Goal: Check status: Check status

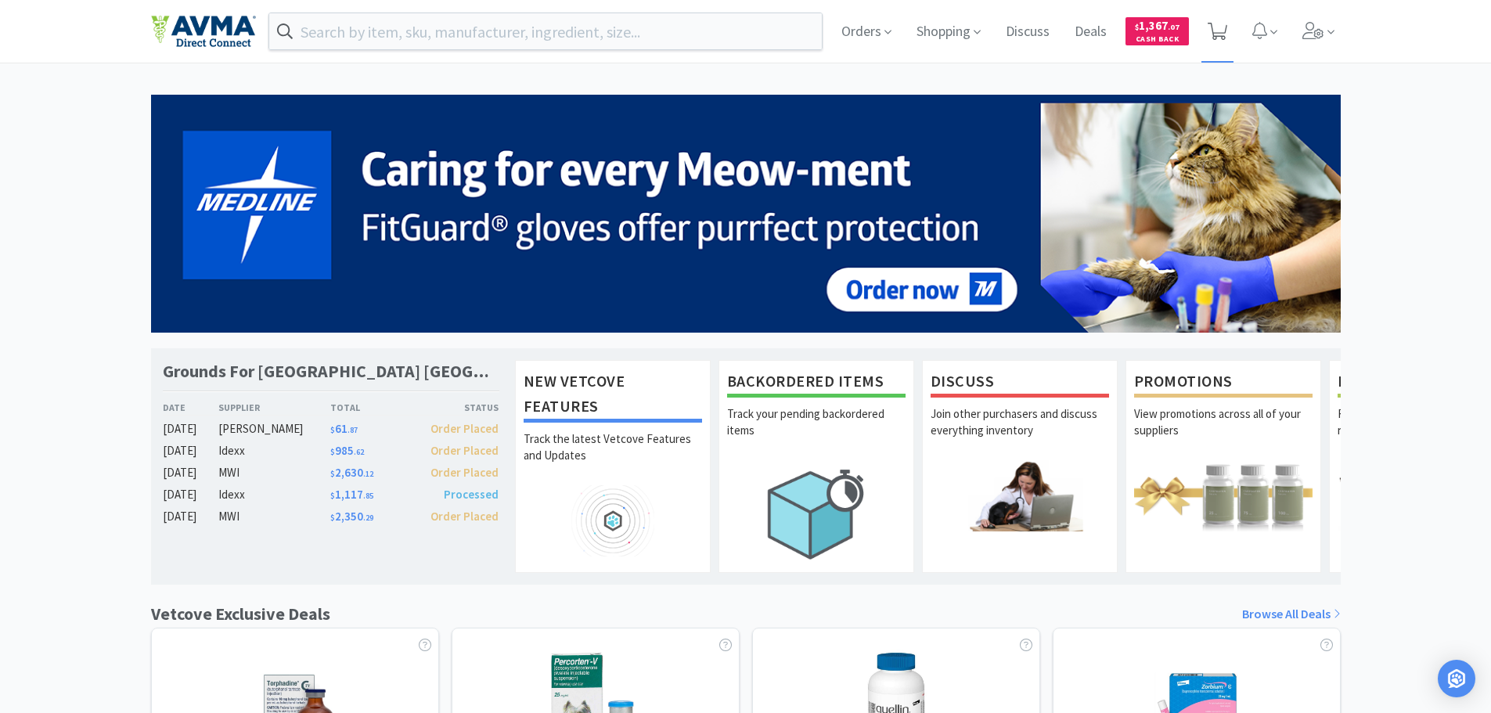
click at [1213, 32] on icon at bounding box center [1218, 31] width 20 height 17
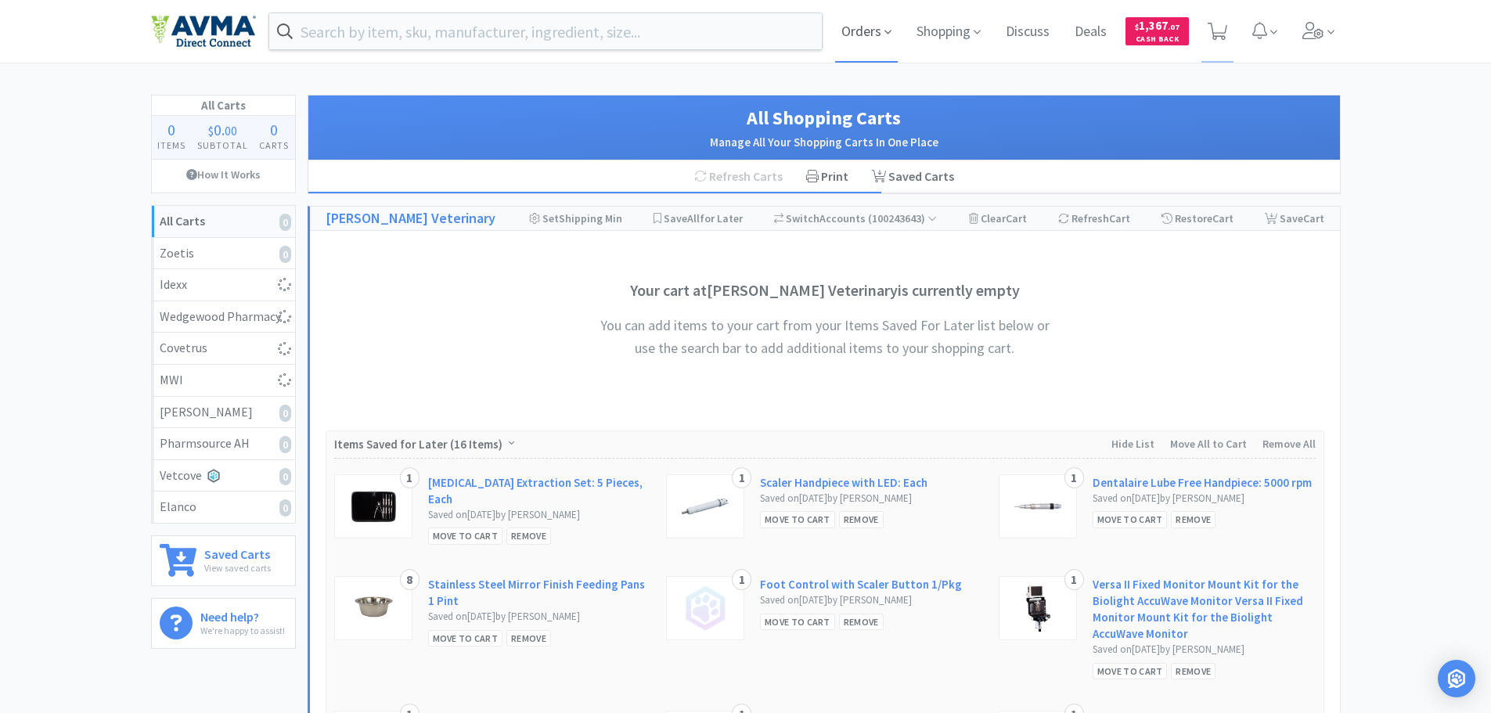
click at [886, 30] on icon at bounding box center [888, 32] width 7 height 14
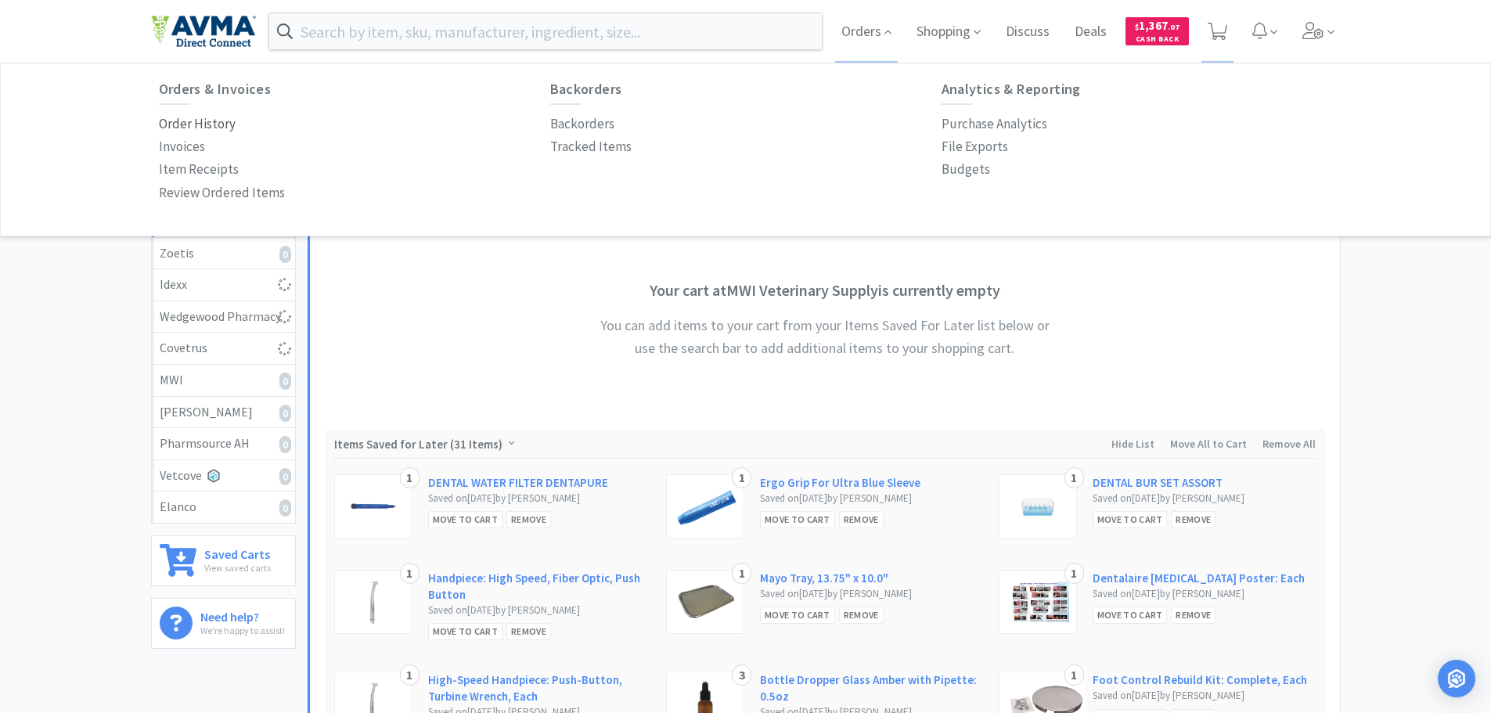
click at [208, 124] on p "Order History" at bounding box center [197, 124] width 77 height 21
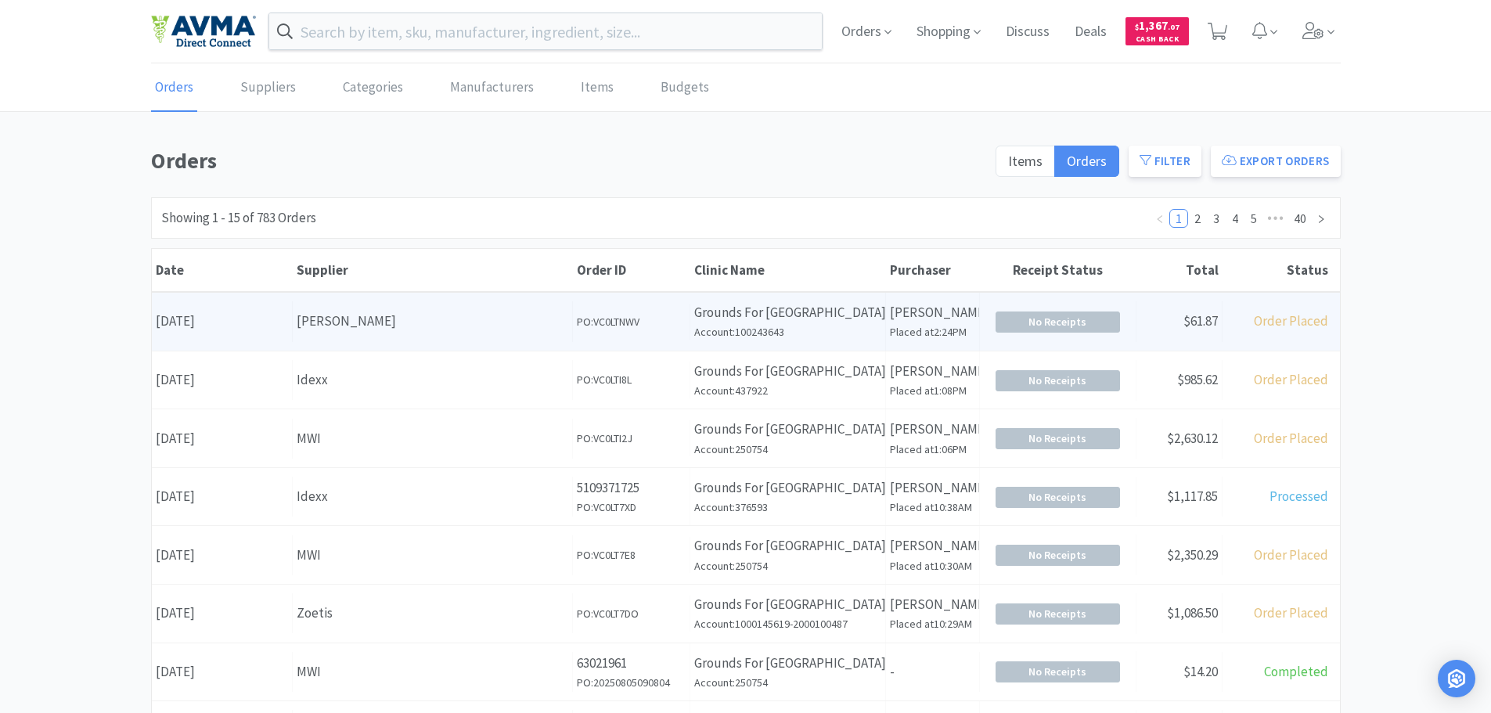
click at [398, 340] on div "Supplier [PERSON_NAME]" at bounding box center [433, 321] width 280 height 40
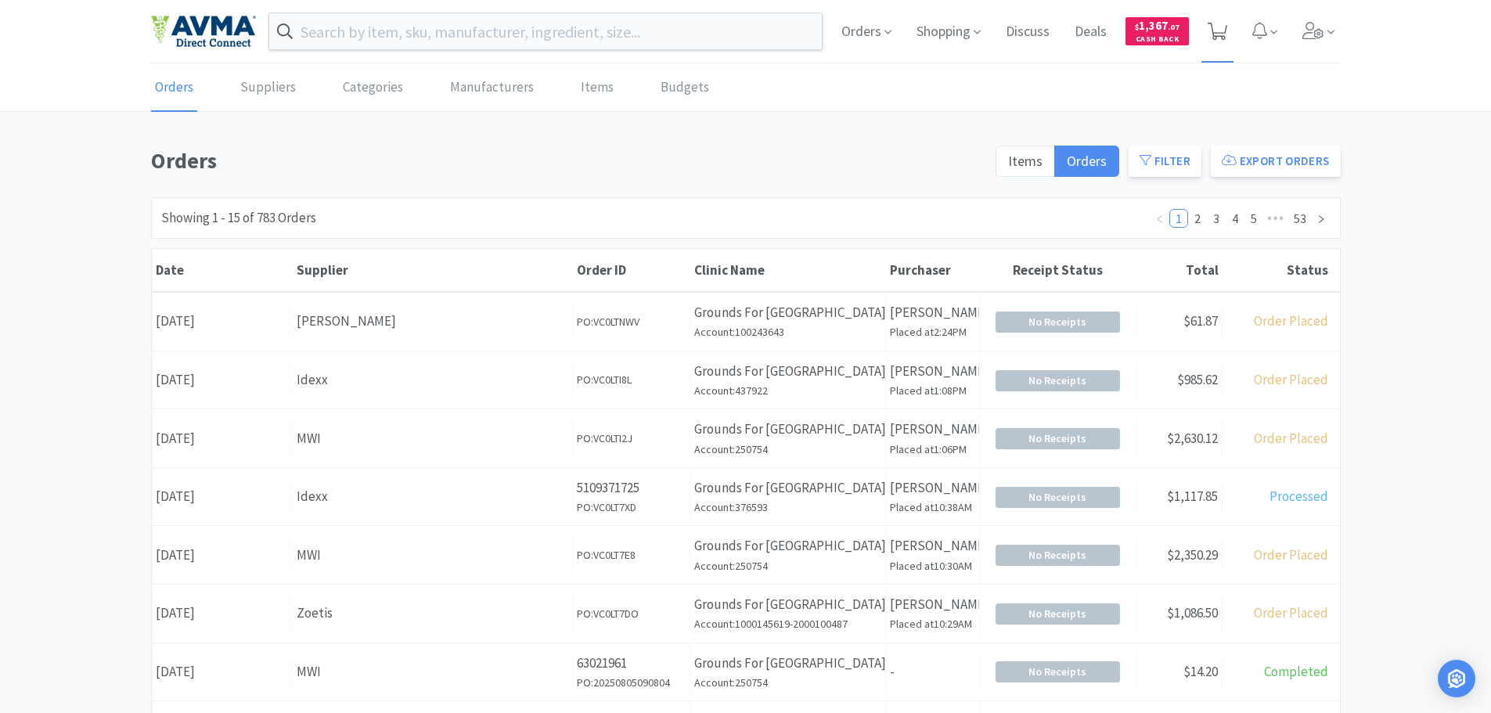
click at [1211, 33] on icon at bounding box center [1218, 31] width 20 height 17
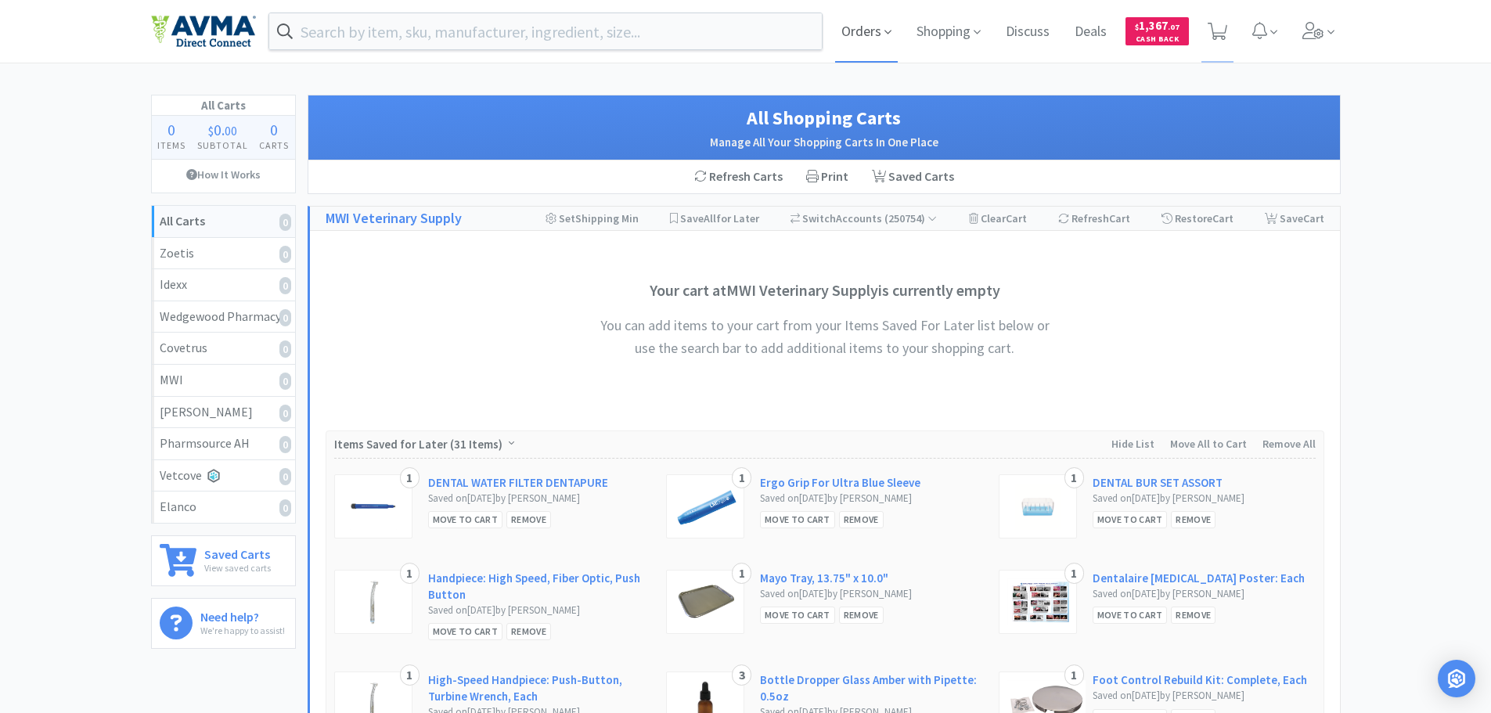
click at [849, 28] on span "Orders" at bounding box center [866, 31] width 63 height 63
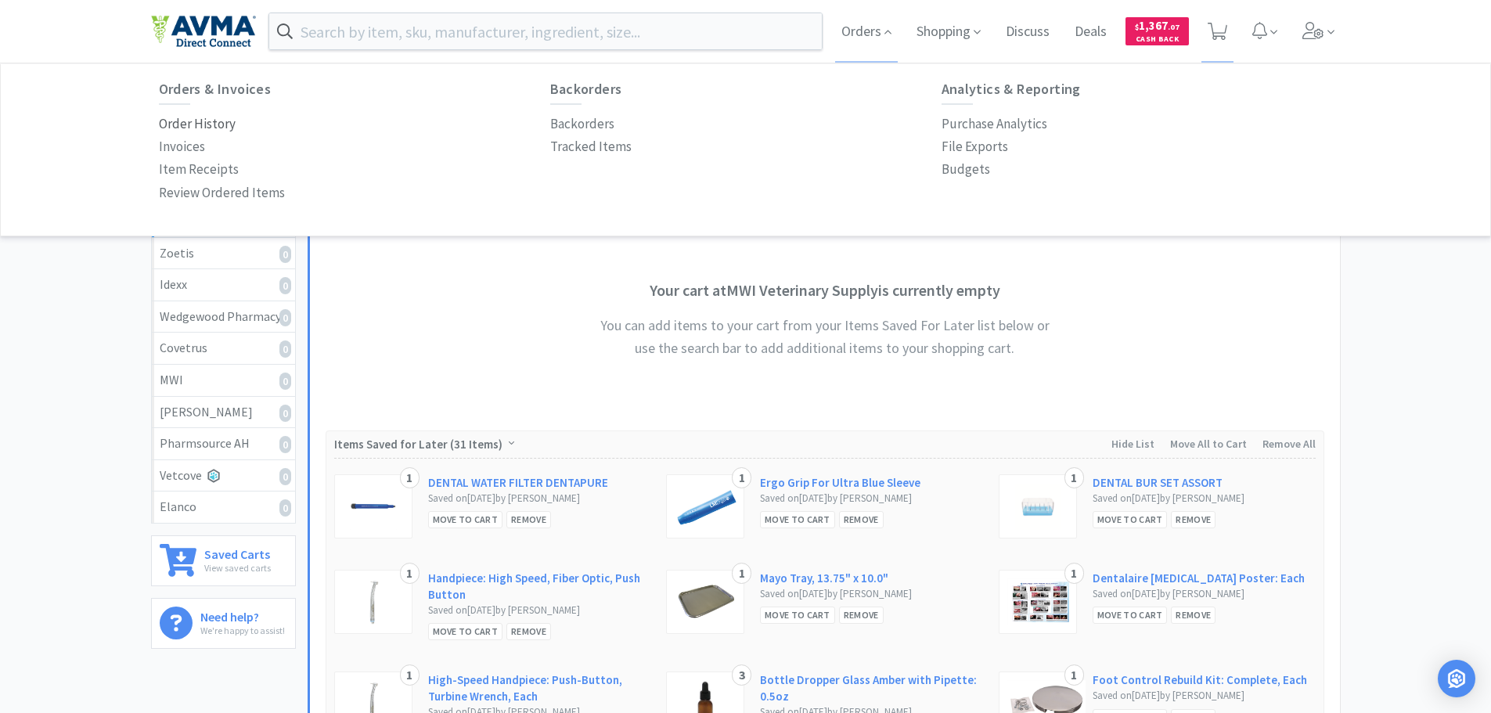
click at [212, 128] on p "Order History" at bounding box center [197, 124] width 77 height 21
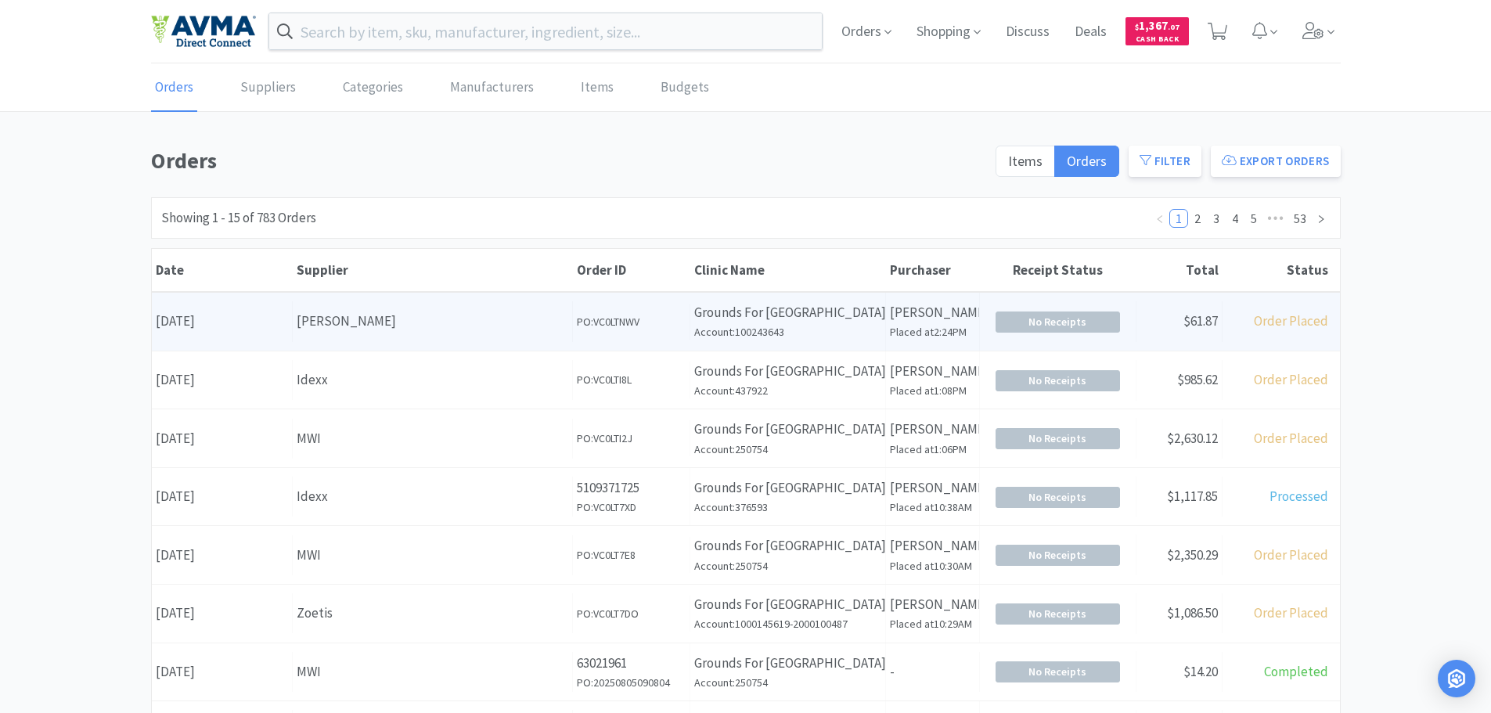
click at [465, 329] on div "[PERSON_NAME]" at bounding box center [433, 321] width 272 height 21
